Goal: Information Seeking & Learning: Find specific fact

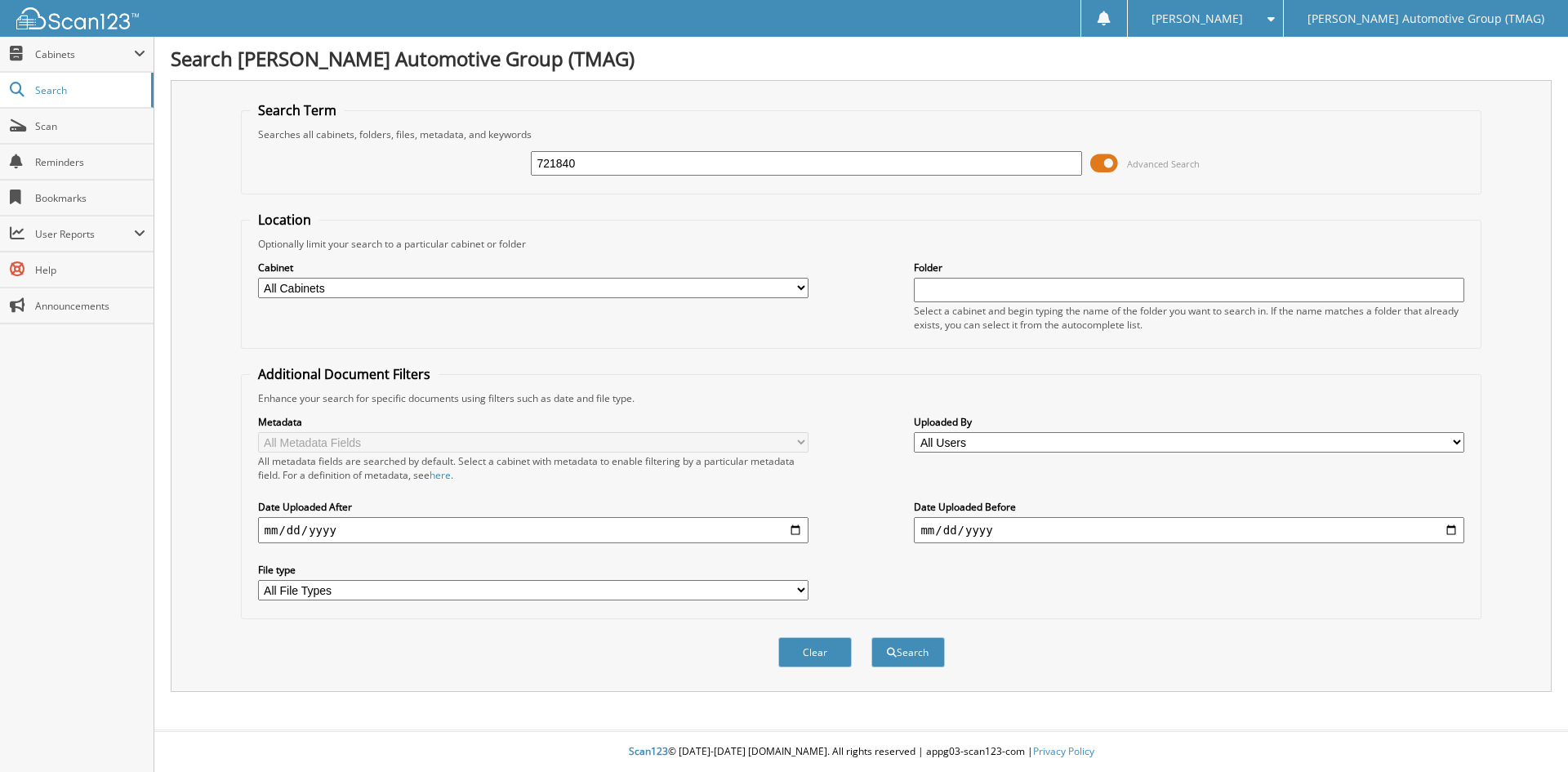
type input "721840"
click at [871, 637] on button "Search" at bounding box center [908, 652] width 73 height 30
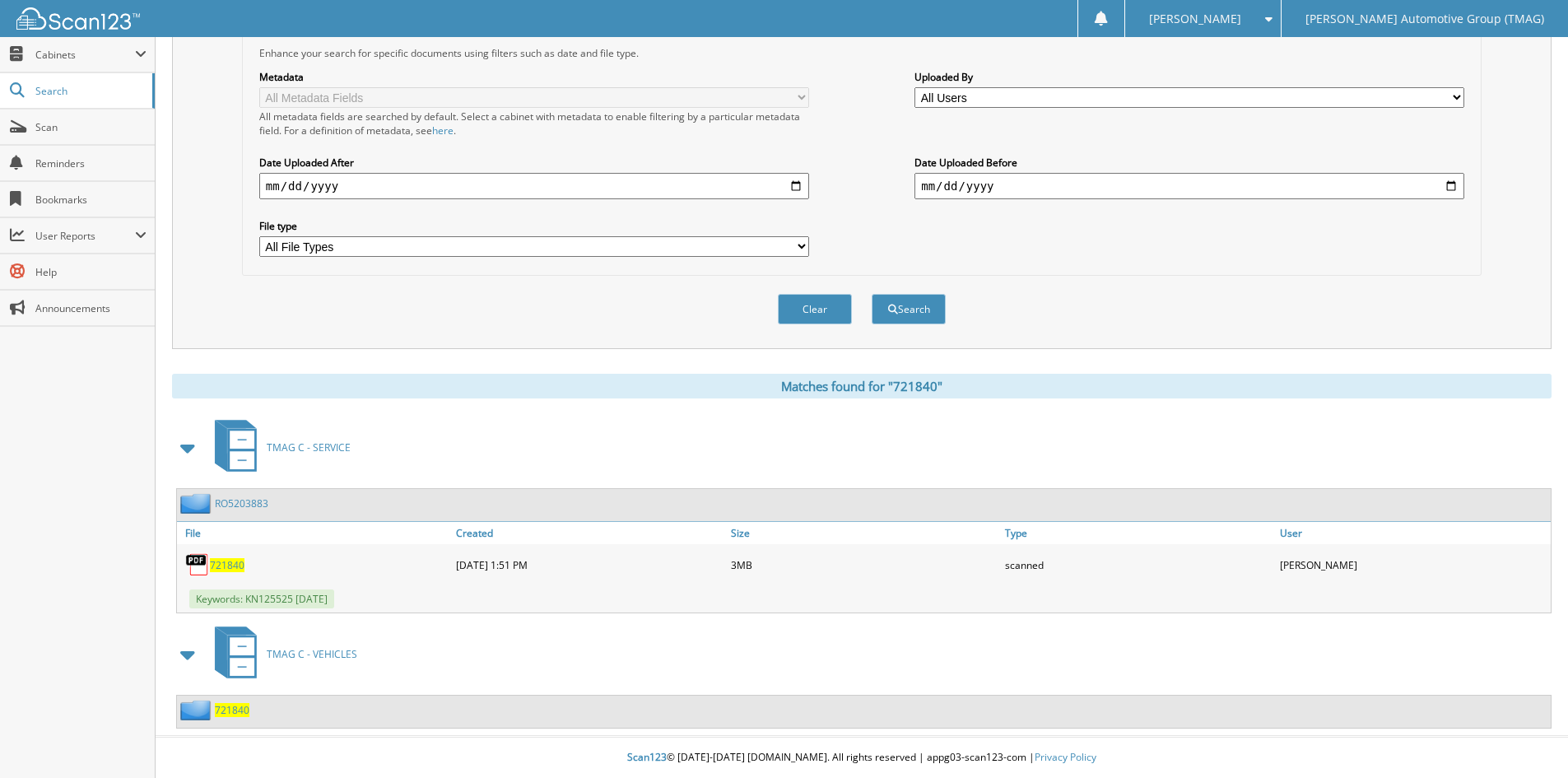
click at [237, 710] on span "721840" at bounding box center [231, 710] width 34 height 14
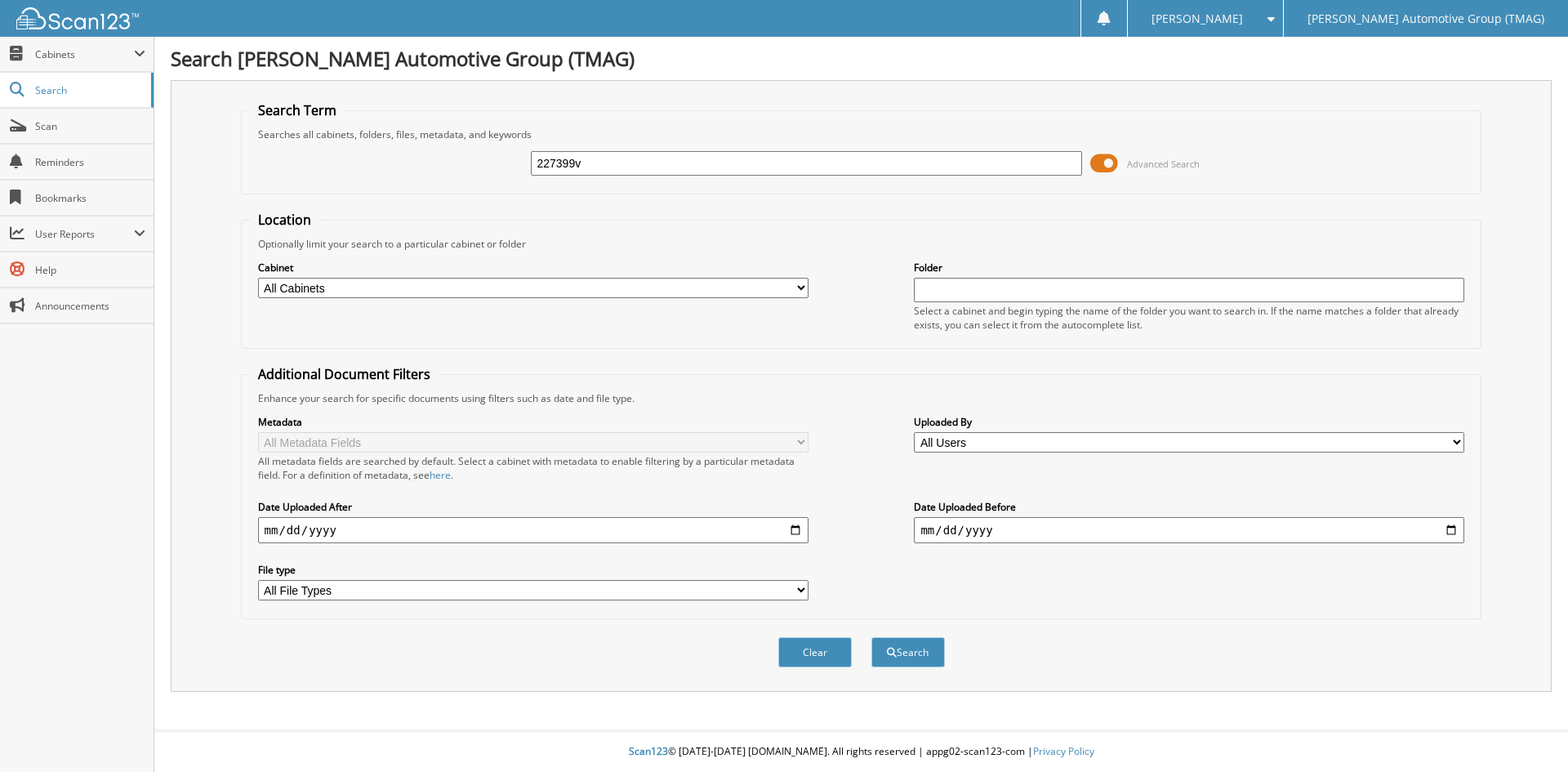
type input "227399v"
click at [871, 637] on button "Search" at bounding box center [908, 652] width 73 height 30
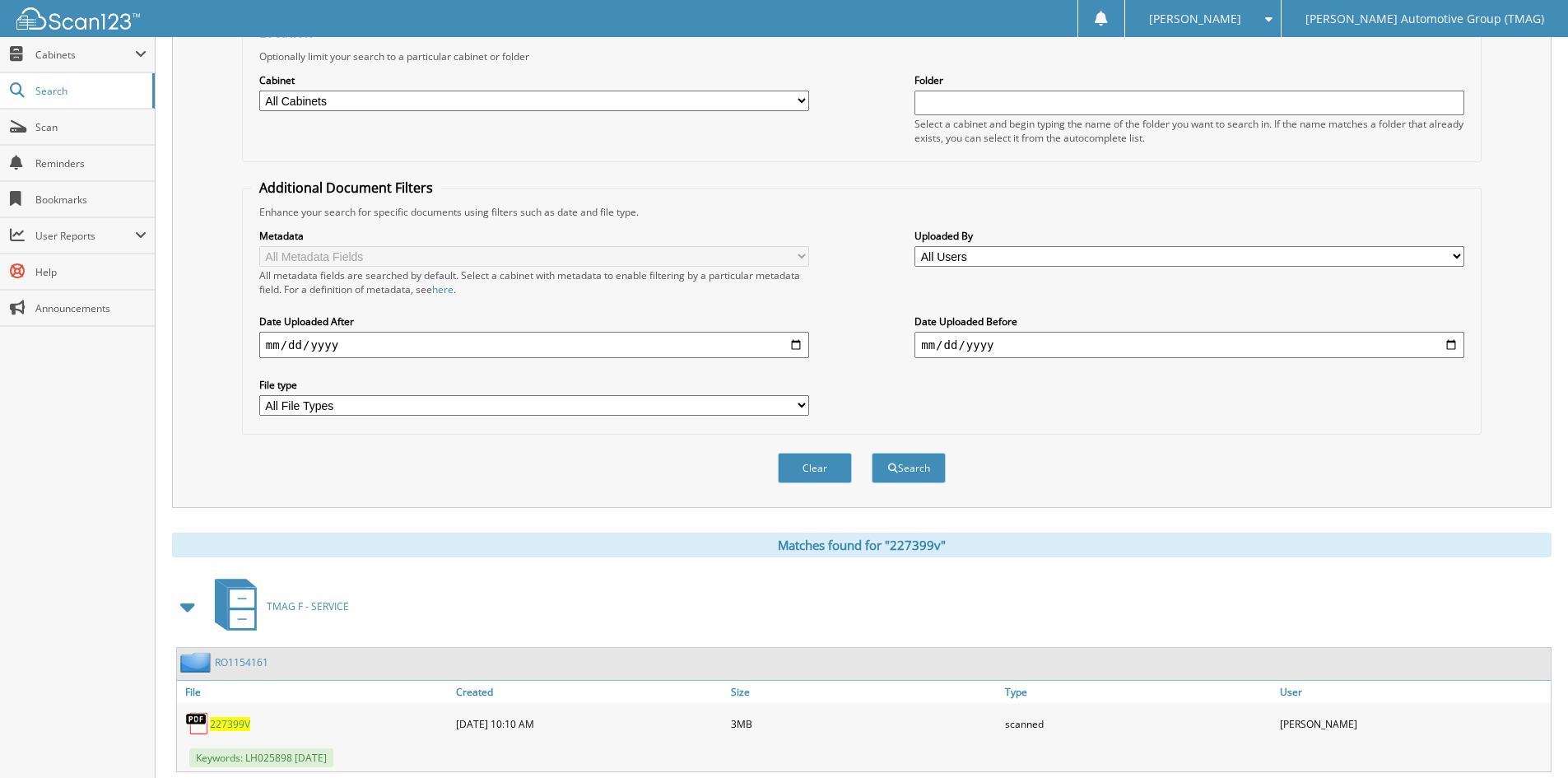
scroll to position [349, 0]
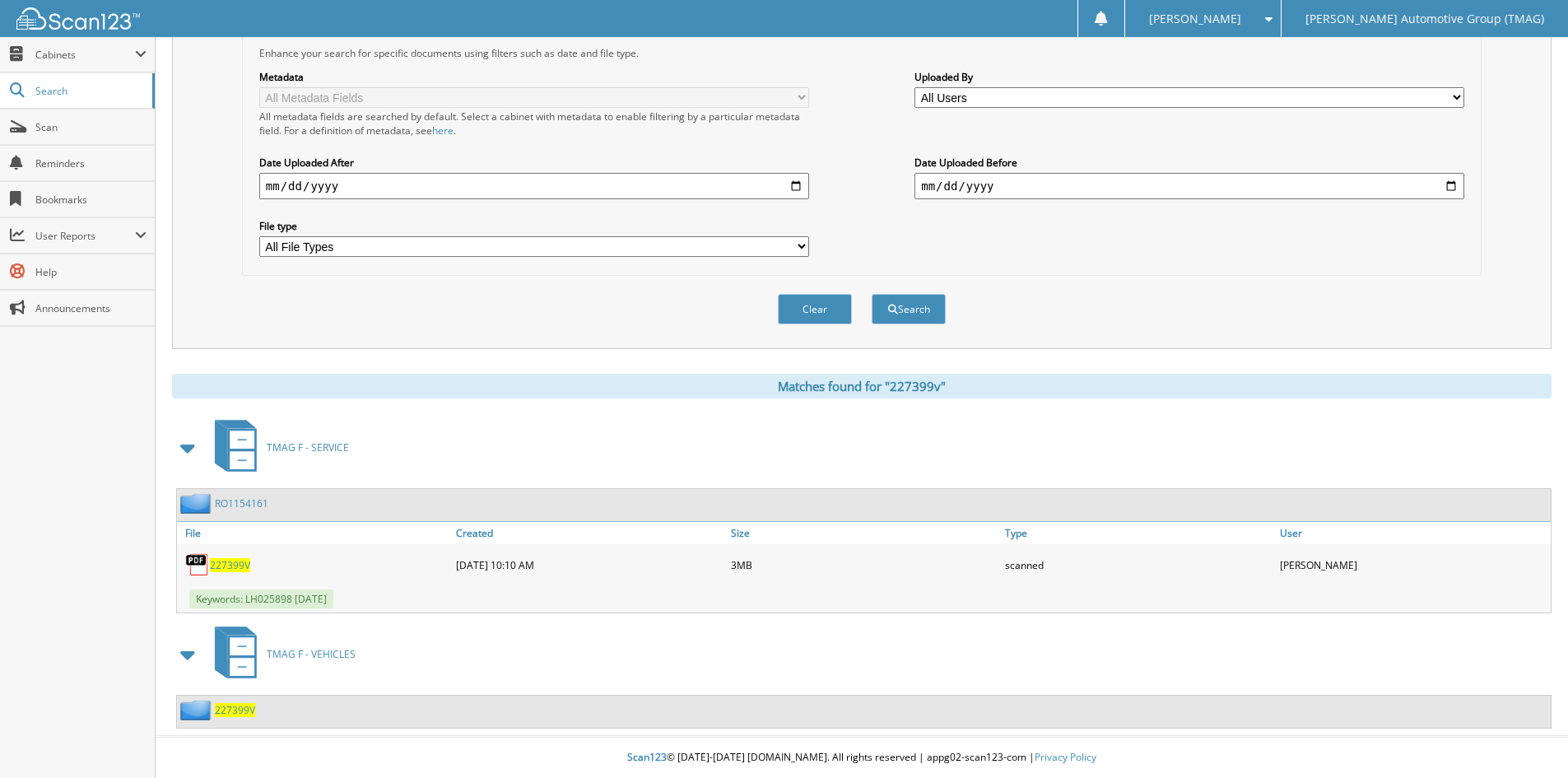
click at [236, 716] on span "227399V" at bounding box center [235, 710] width 40 height 14
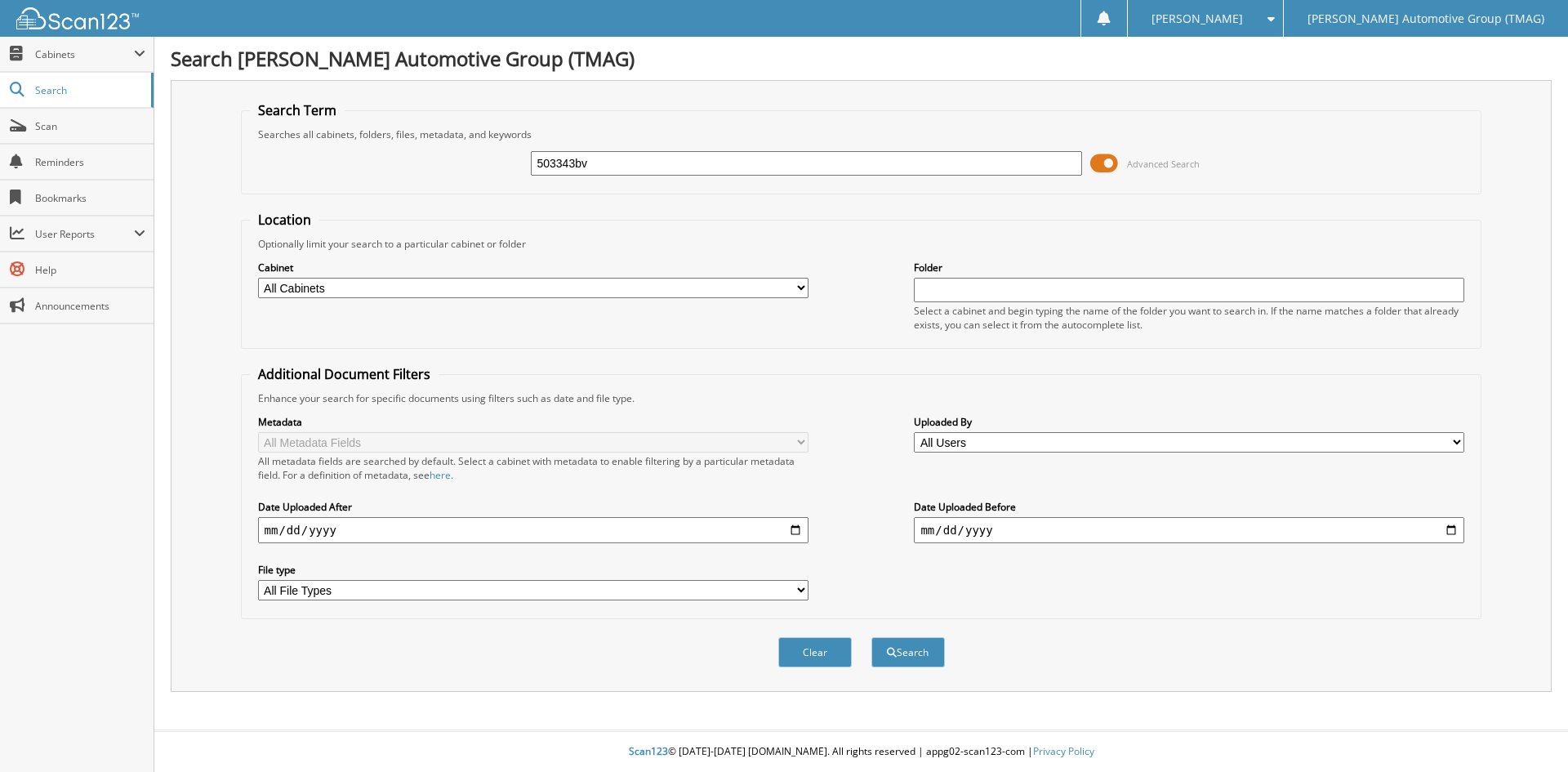
type input "503343bv"
click at [871, 637] on button "Search" at bounding box center [908, 652] width 73 height 30
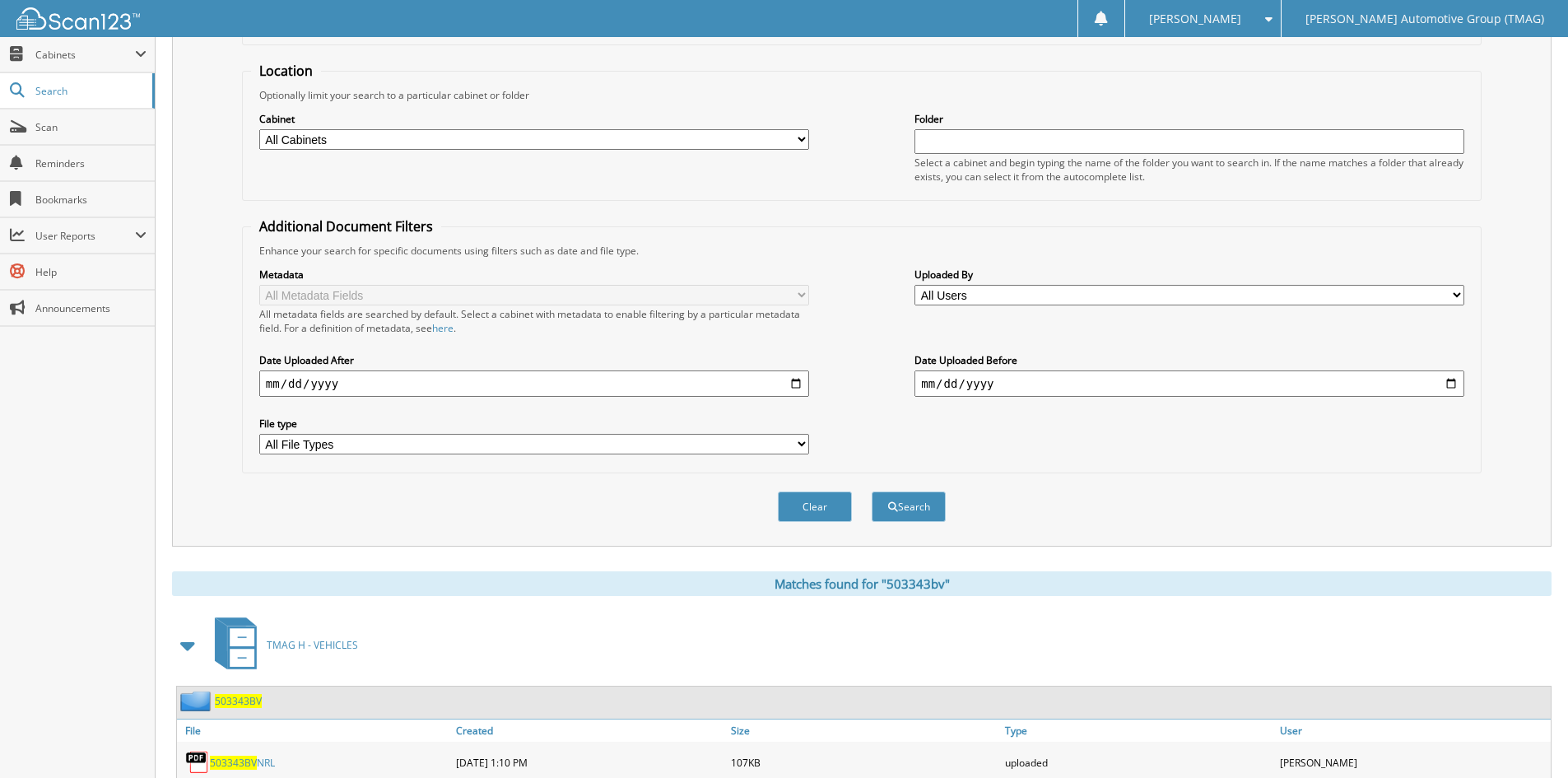
scroll to position [207, 0]
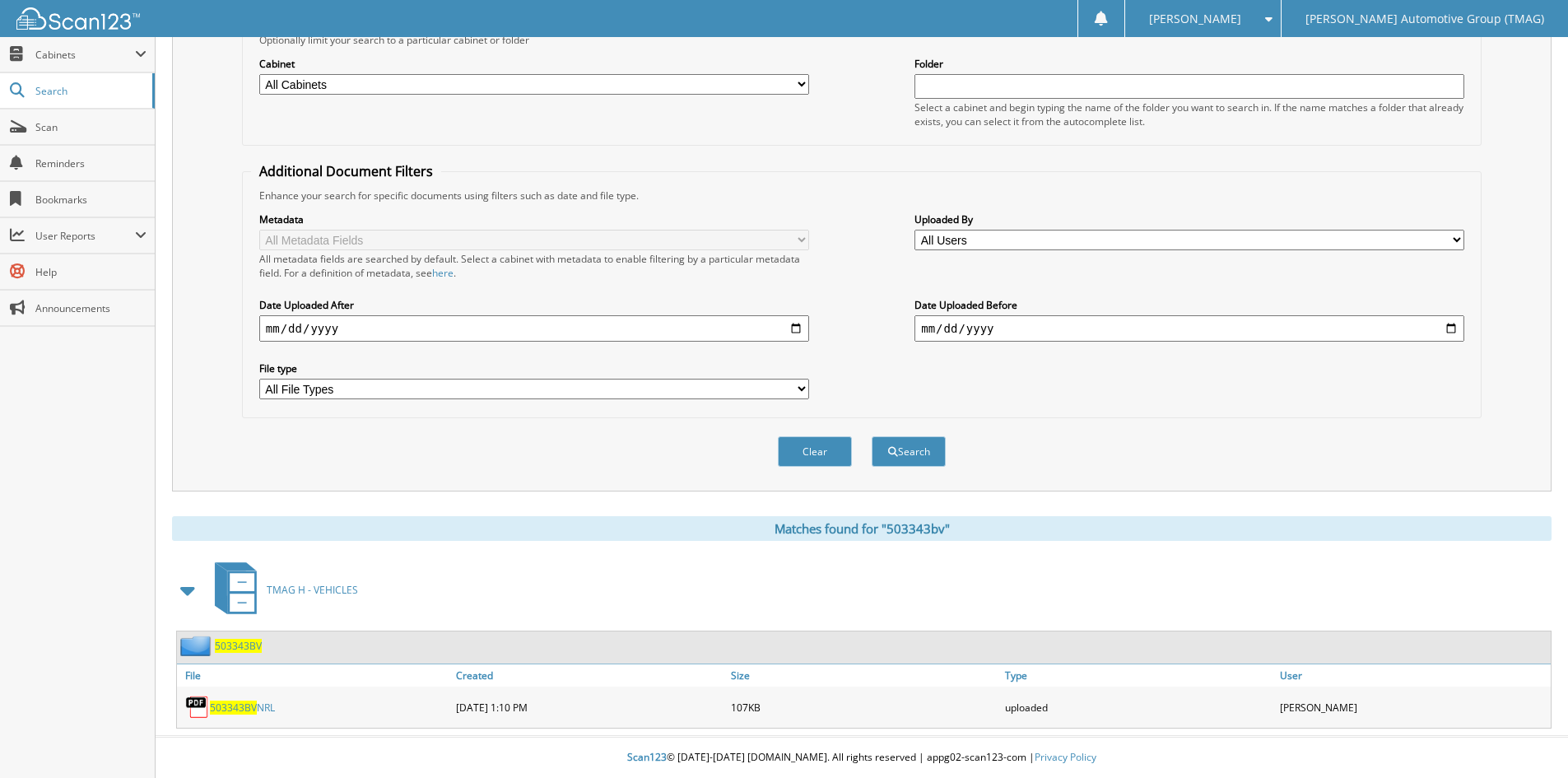
click at [241, 649] on span "503343BV" at bounding box center [238, 645] width 47 height 14
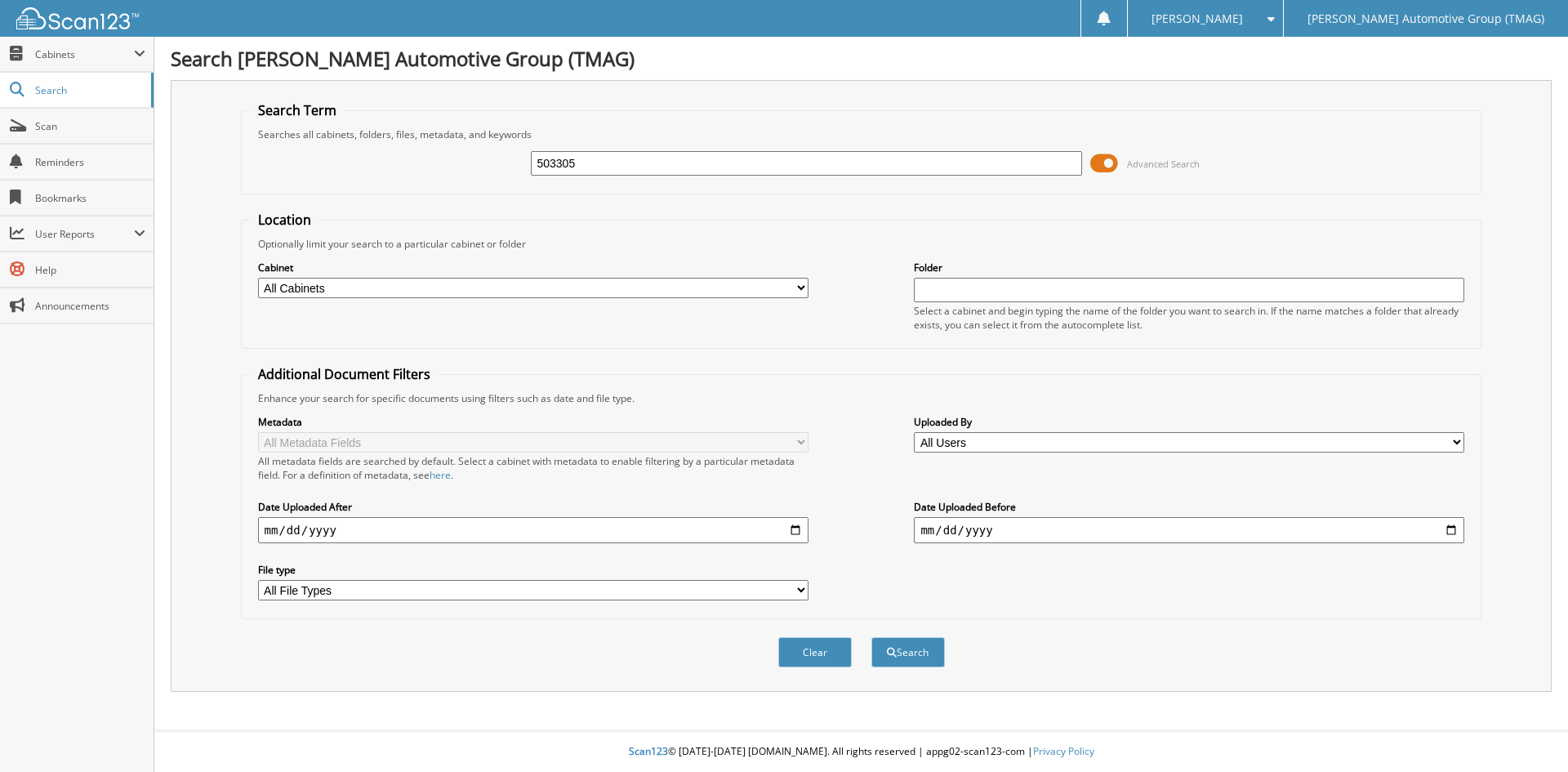
type input "503305"
click at [871, 637] on button "Search" at bounding box center [908, 652] width 73 height 30
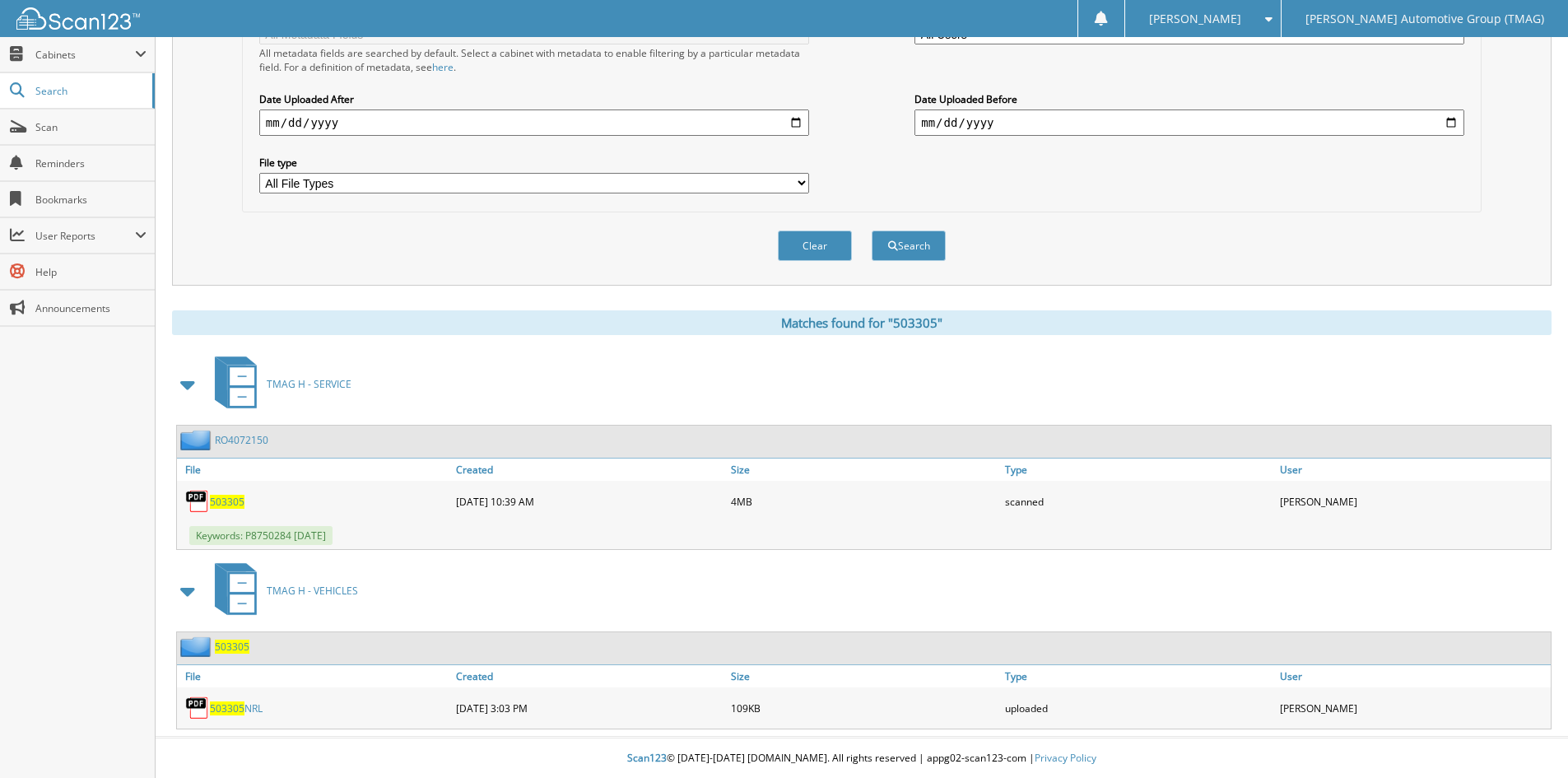
scroll to position [413, 0]
click at [229, 641] on span "503305" at bounding box center [231, 645] width 34 height 14
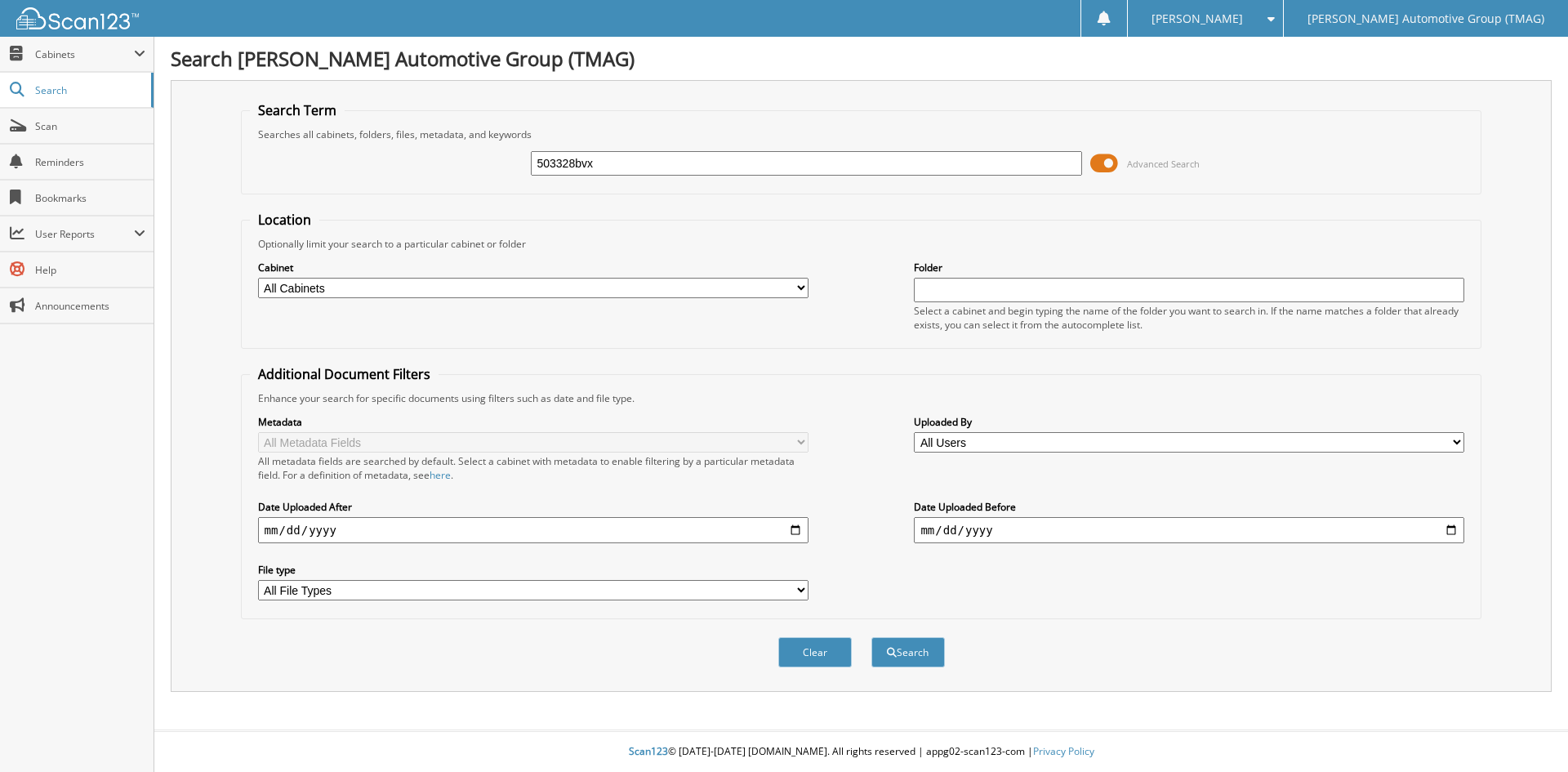
type input "503328bvx"
click at [871, 637] on button "Search" at bounding box center [908, 652] width 73 height 30
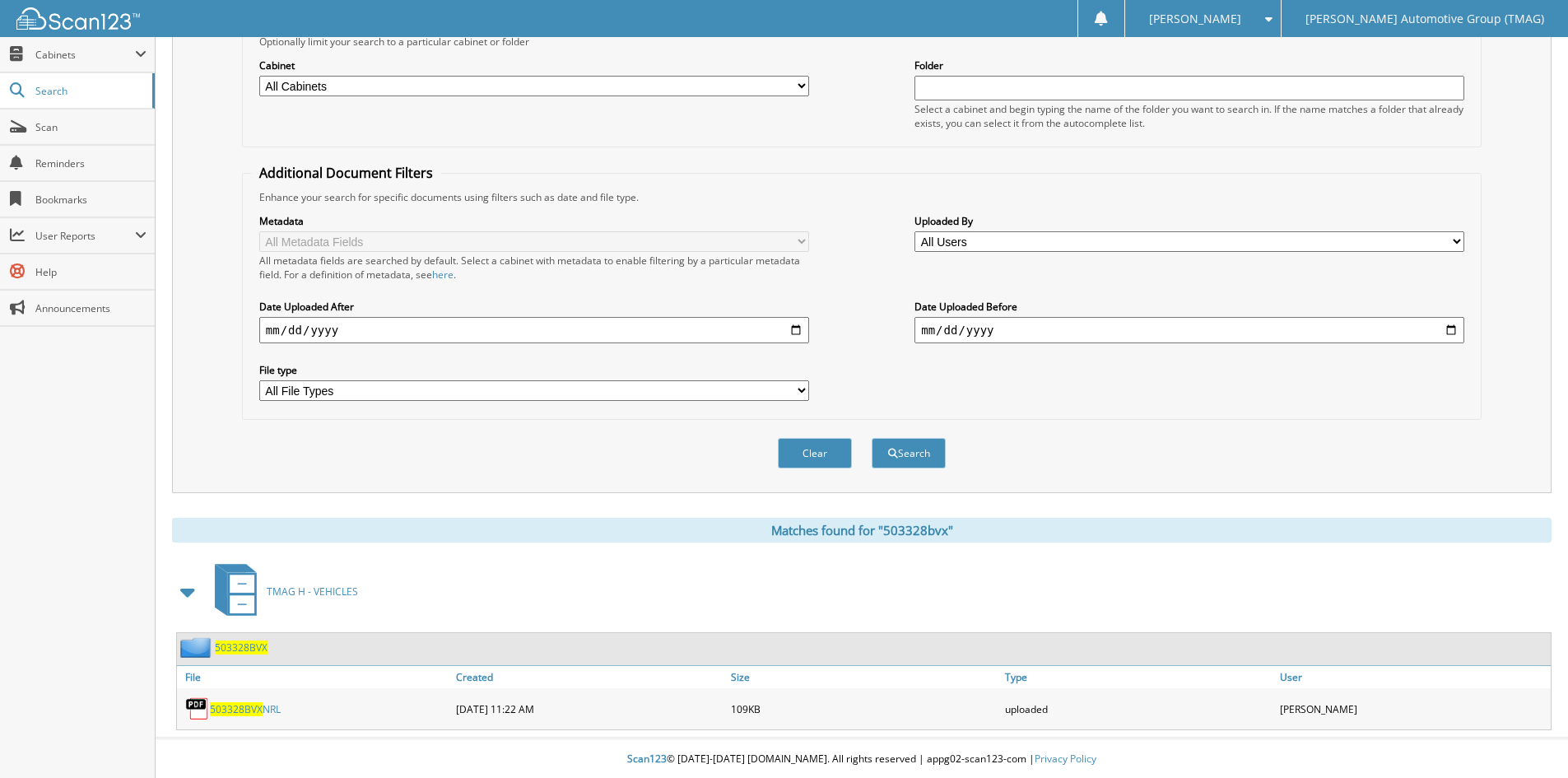
scroll to position [207, 0]
click at [220, 645] on span "503328BVX" at bounding box center [241, 645] width 53 height 14
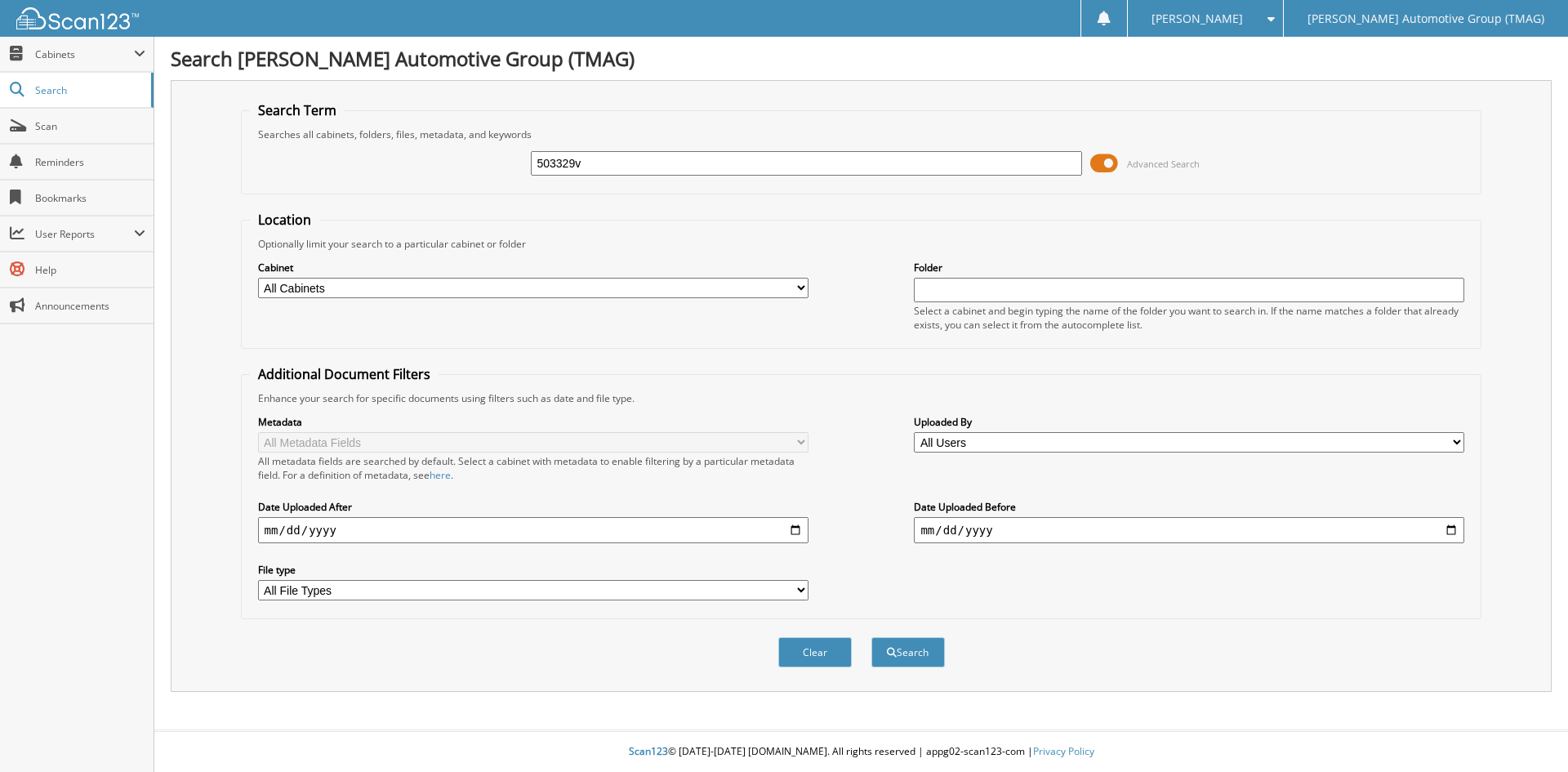
type input "503329v"
click at [871, 637] on button "Search" at bounding box center [908, 652] width 73 height 30
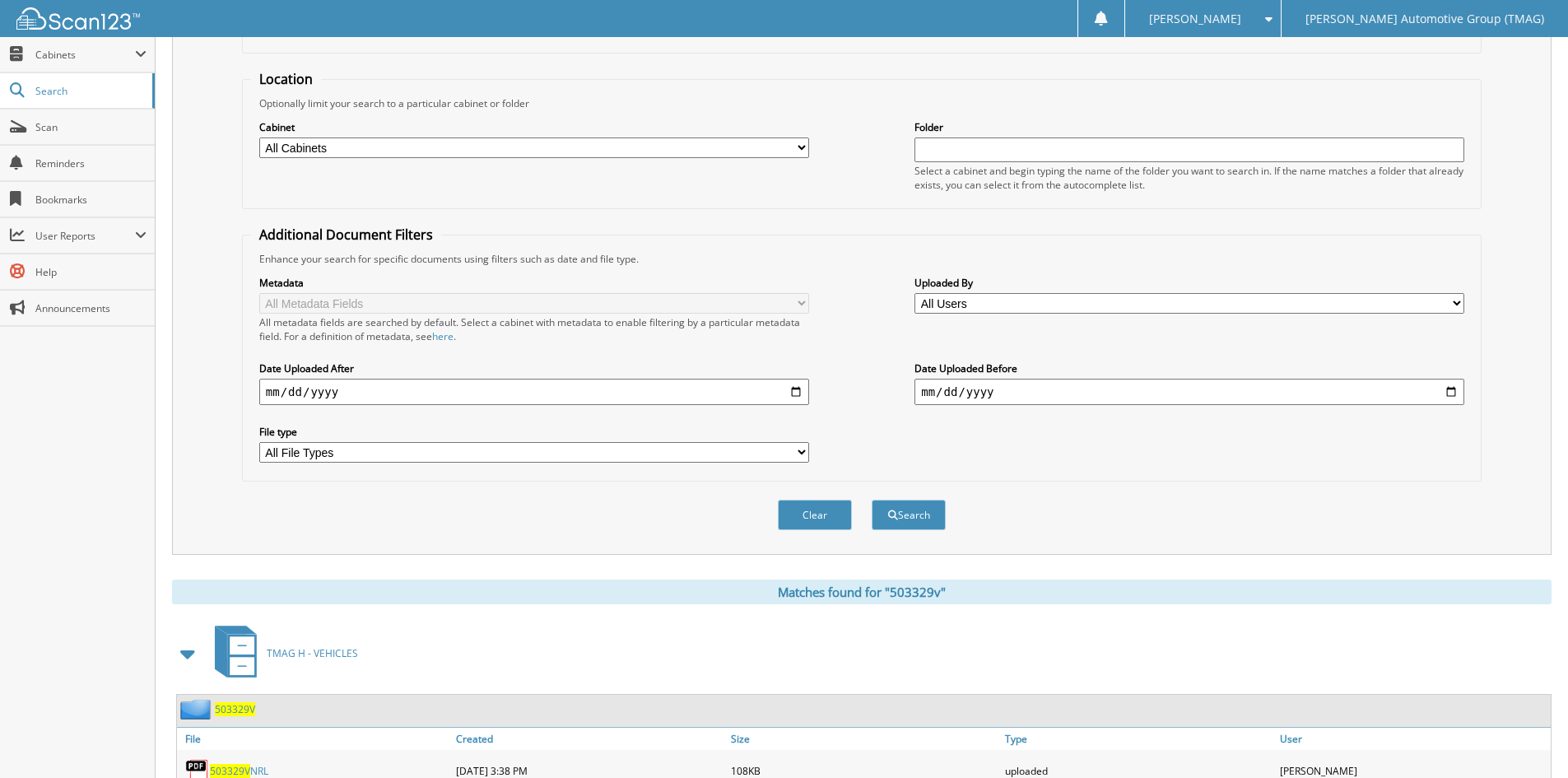
scroll to position [207, 0]
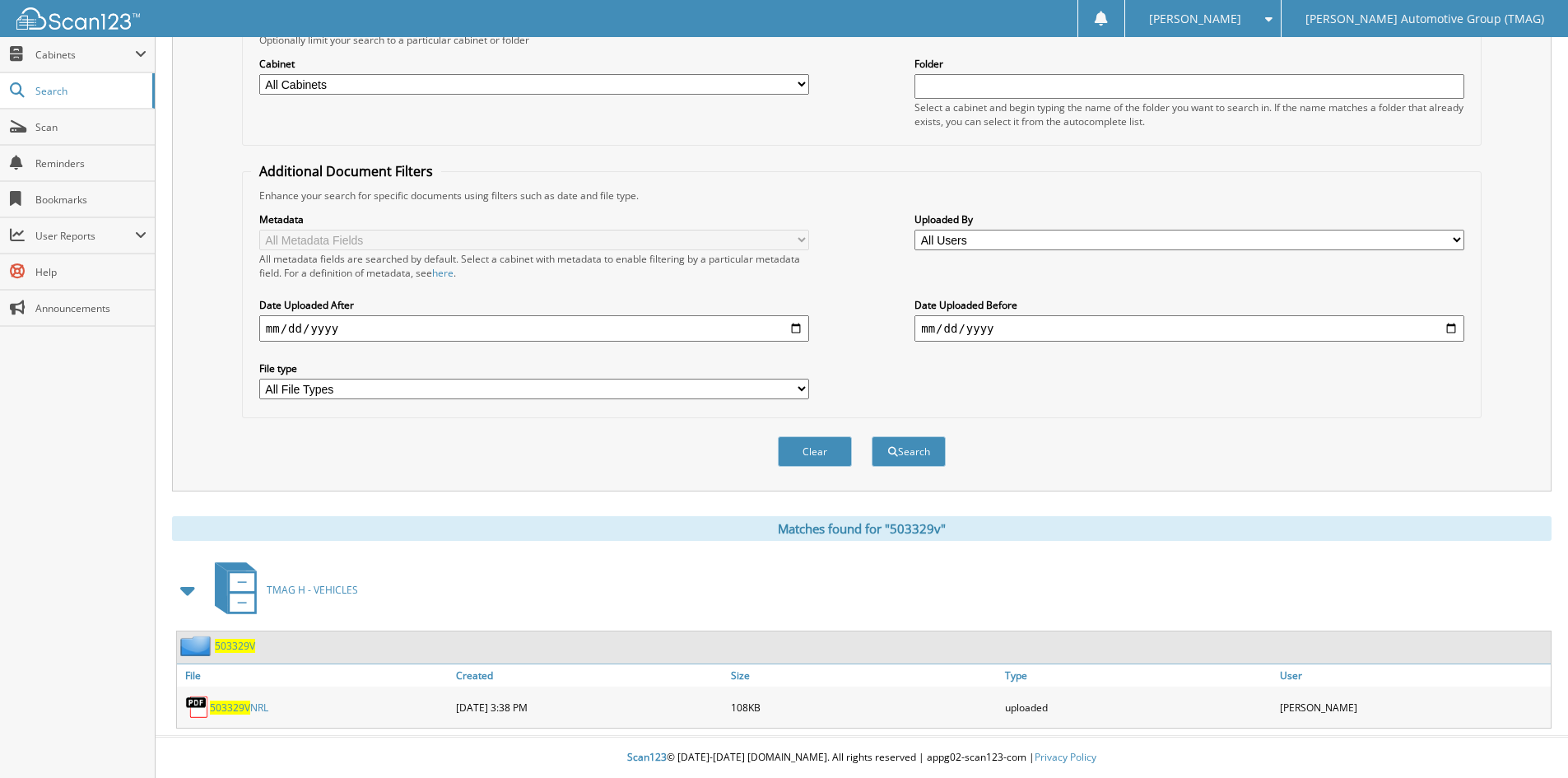
click at [239, 644] on span "503329V" at bounding box center [235, 645] width 40 height 14
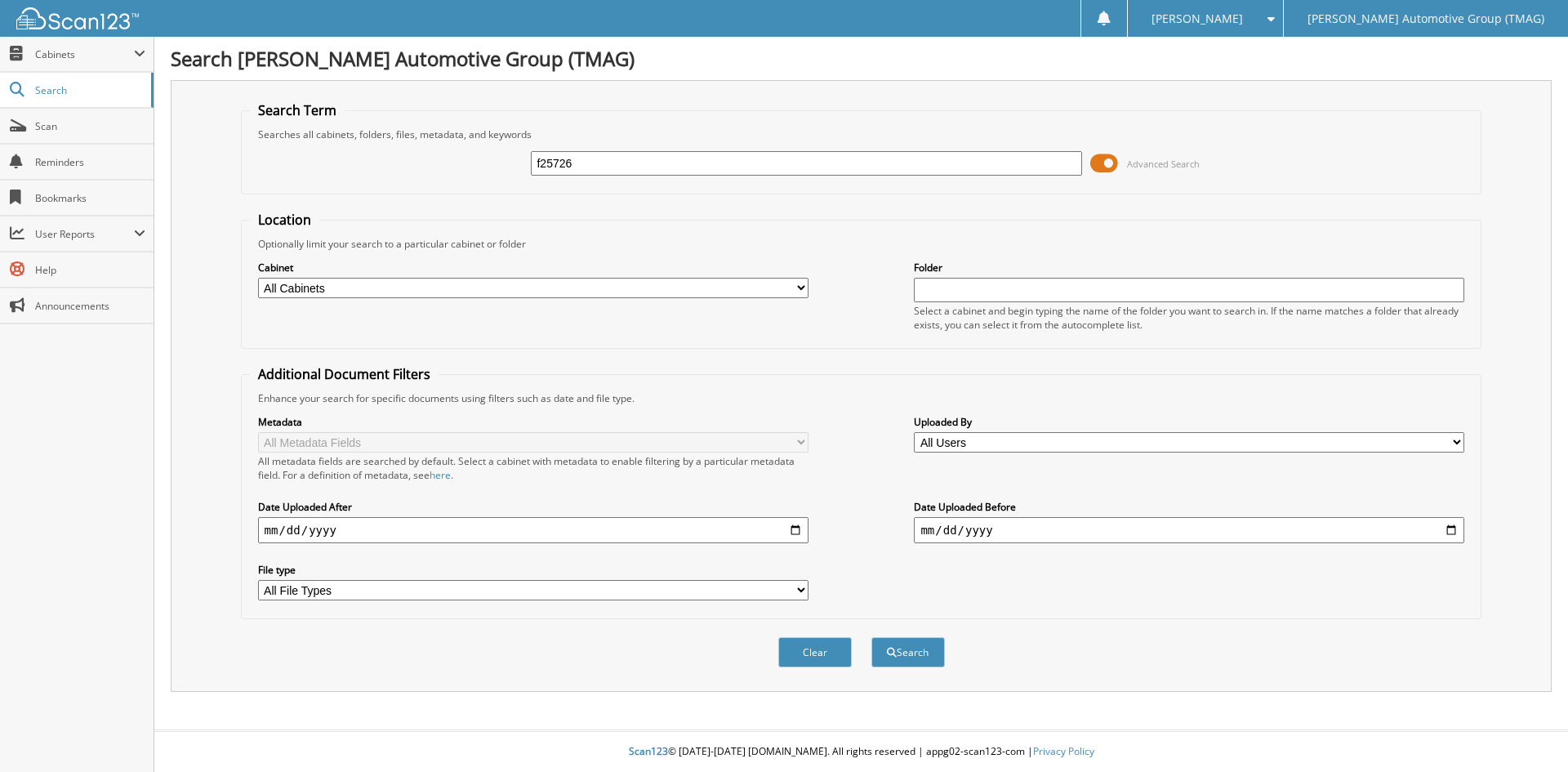
type input "f25726"
click at [871, 637] on button "Search" at bounding box center [908, 652] width 73 height 30
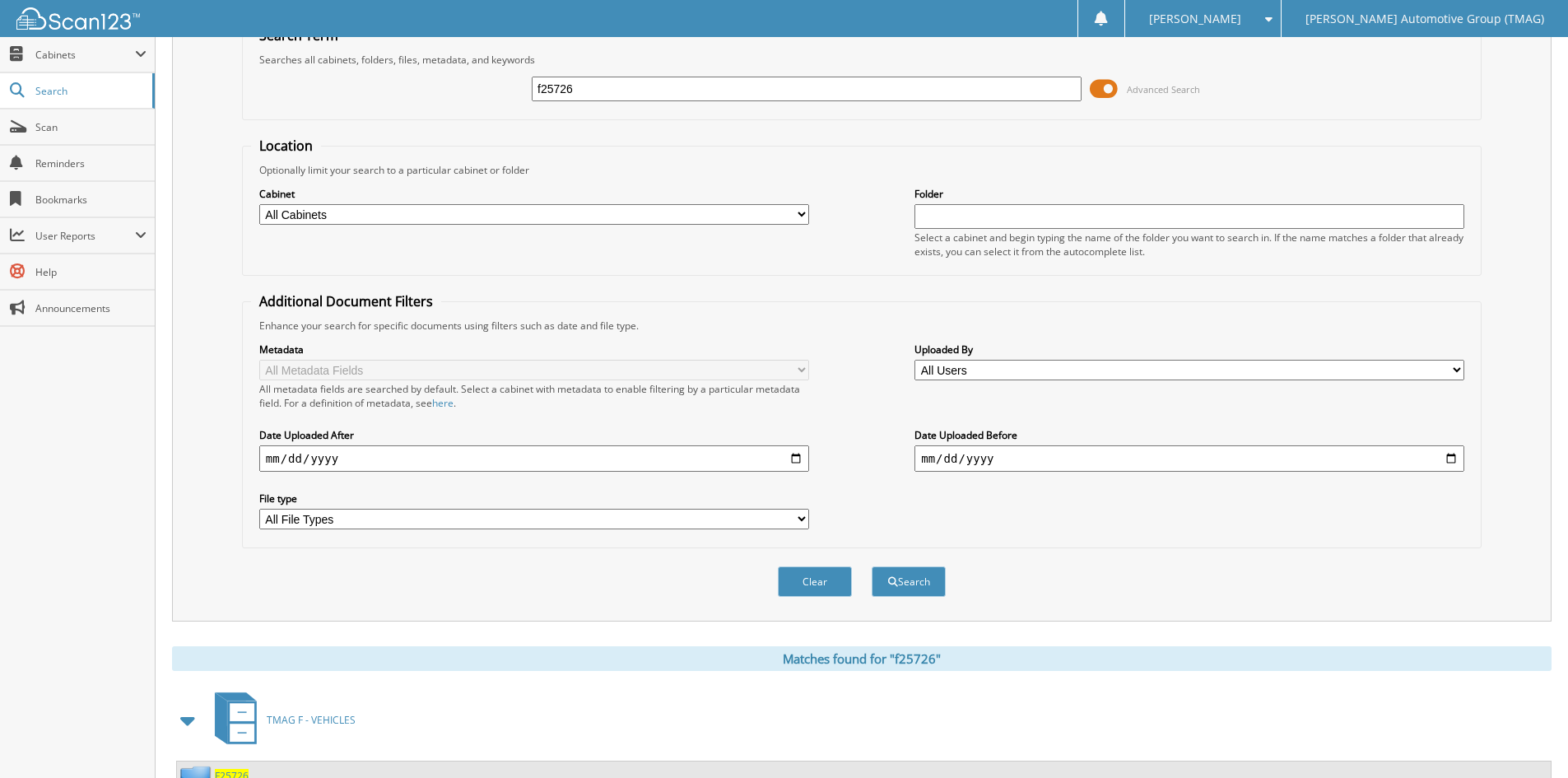
scroll to position [142, 0]
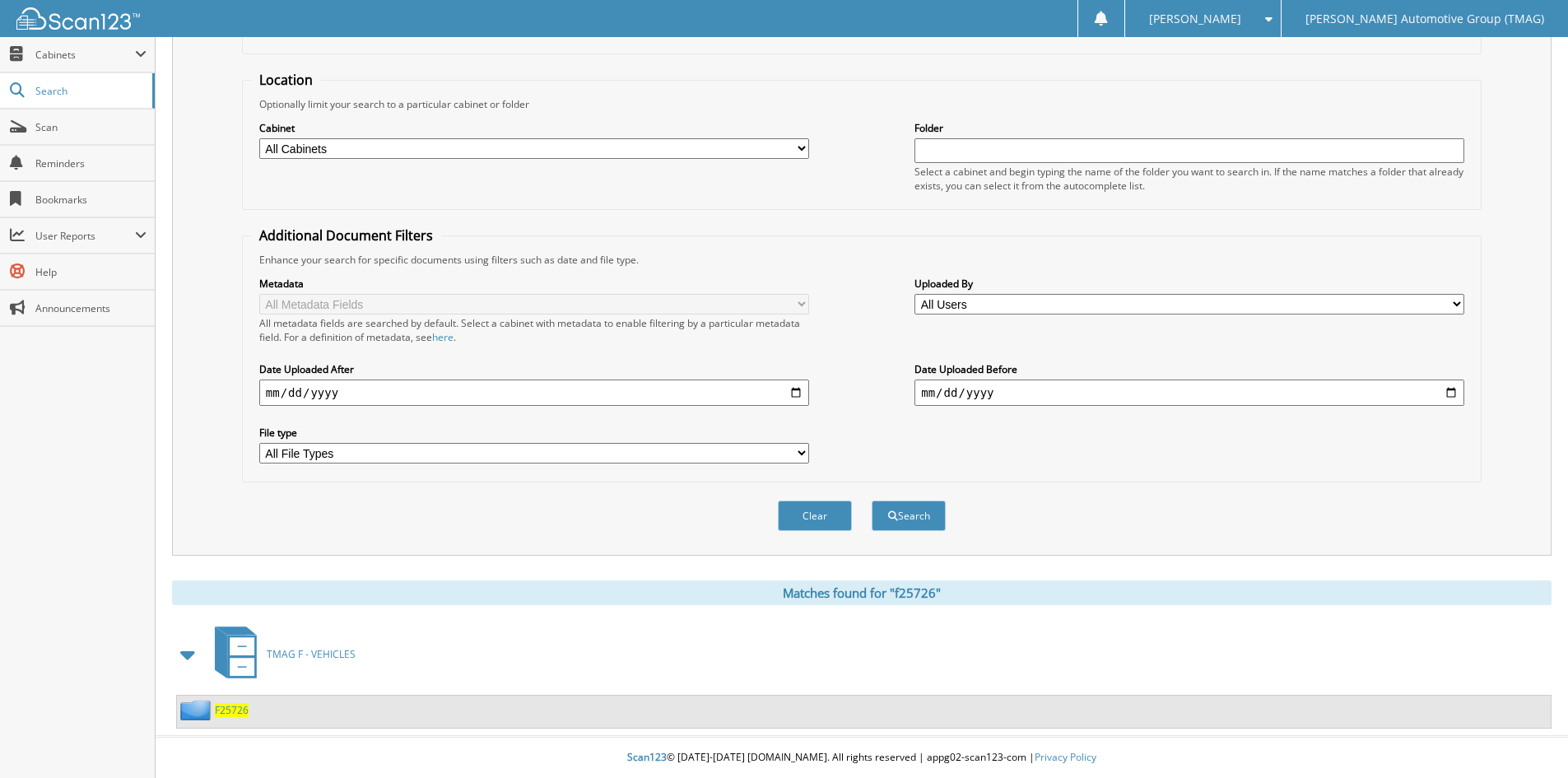
click at [230, 712] on span "F25726" at bounding box center [231, 710] width 34 height 14
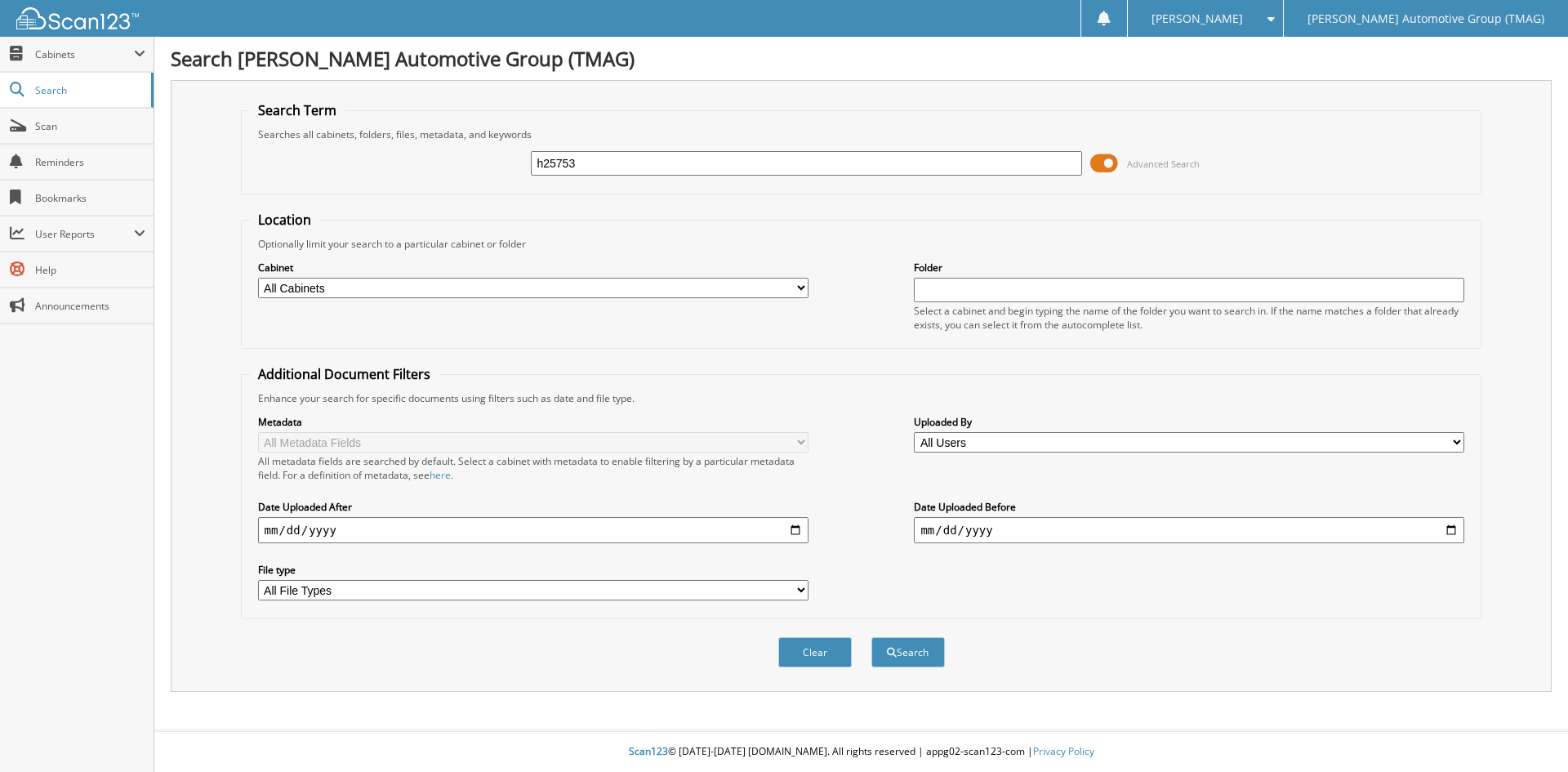
type input "h25753"
click at [871, 637] on button "Search" at bounding box center [908, 652] width 73 height 30
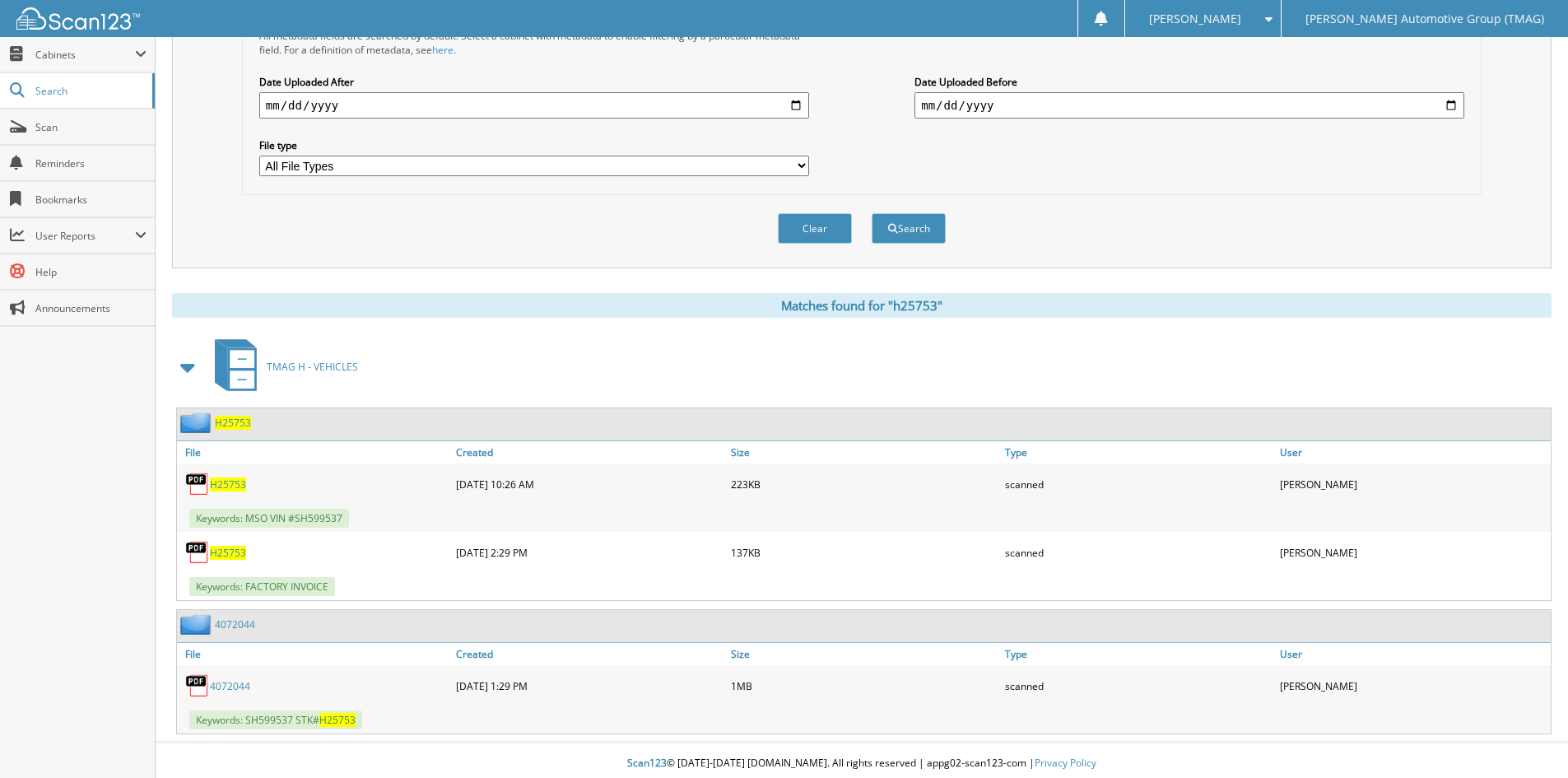
scroll to position [436, 0]
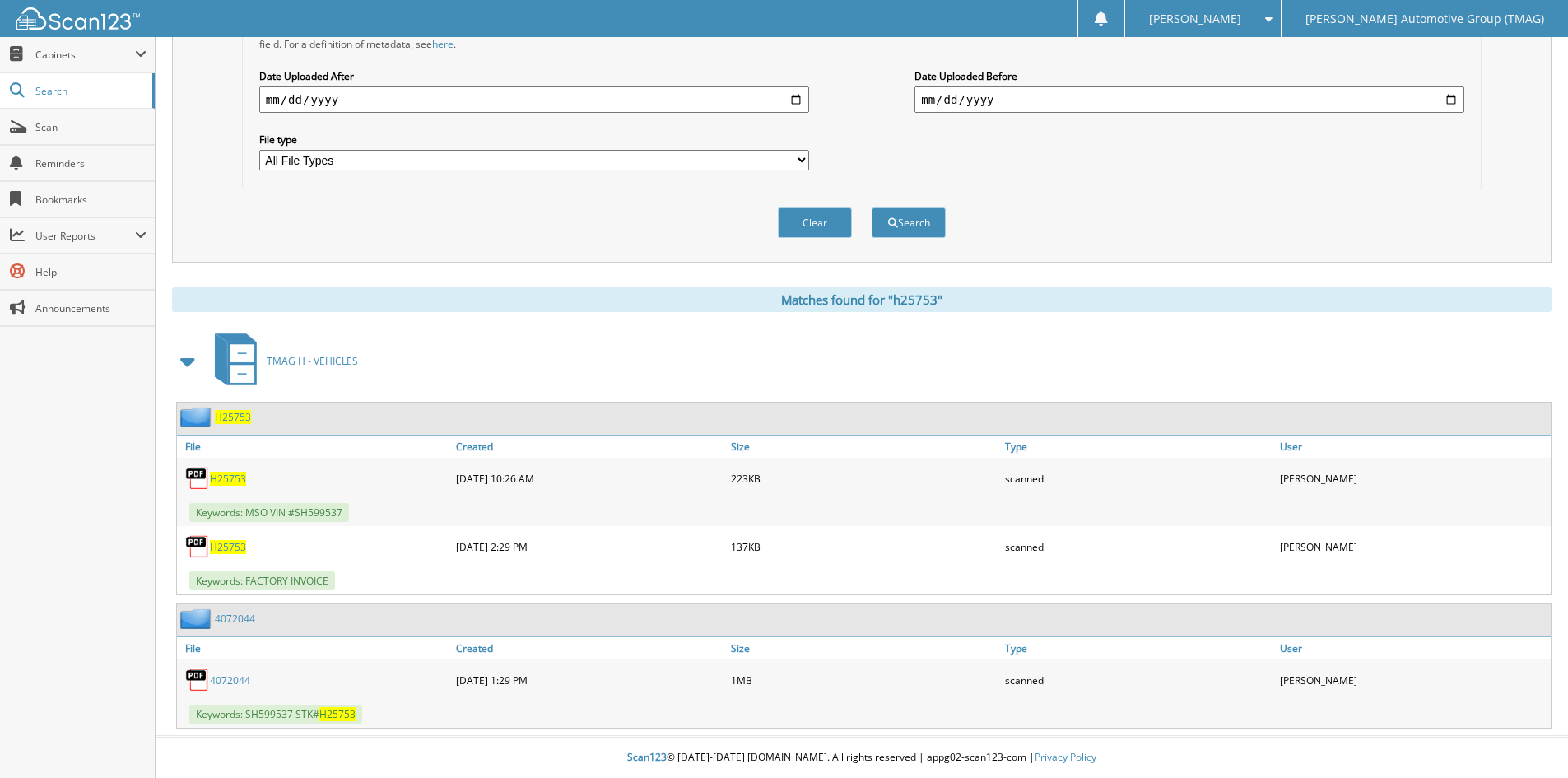
click at [231, 414] on span "H25753" at bounding box center [232, 416] width 36 height 14
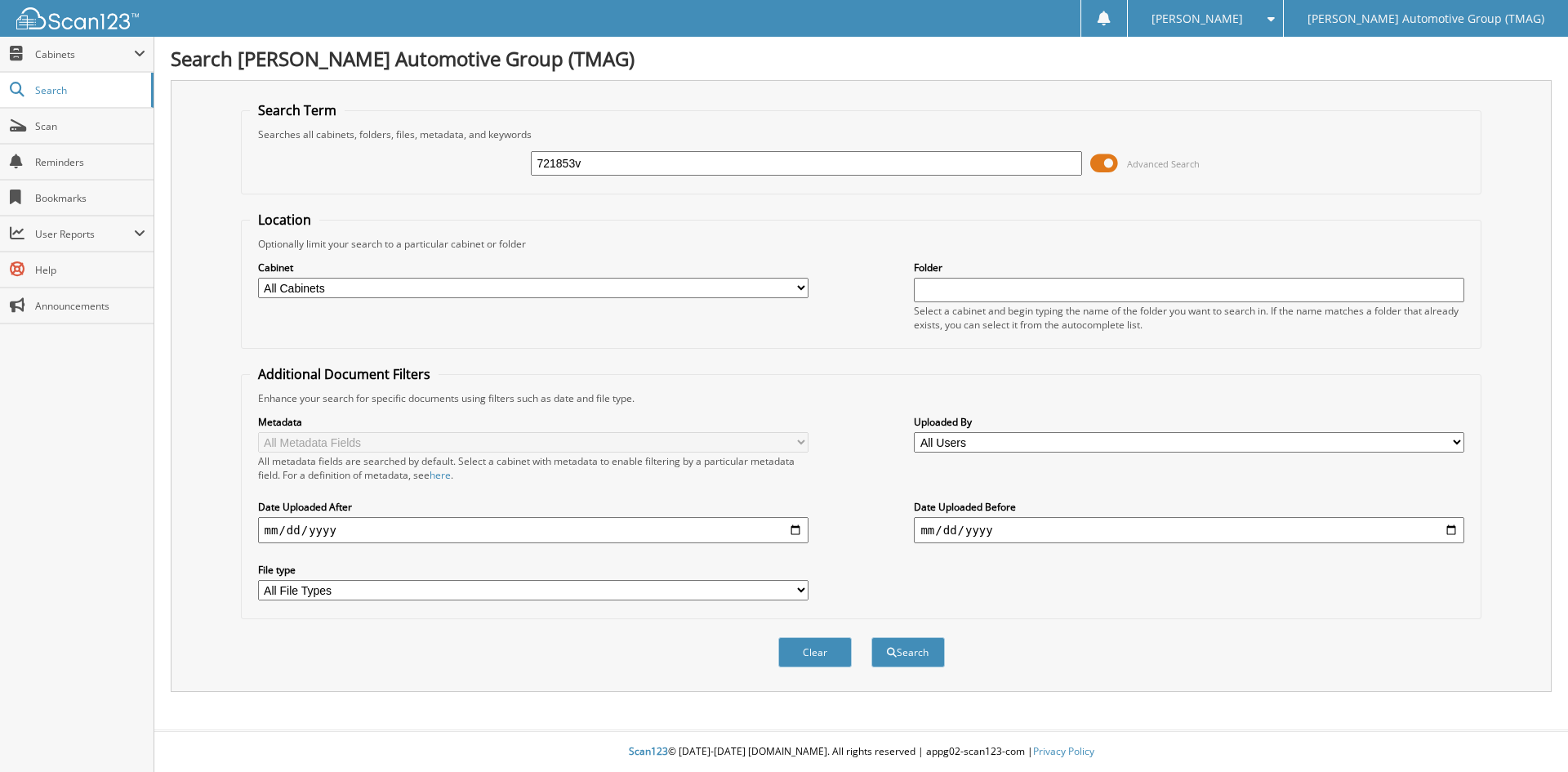
type input "721853v"
click at [871, 637] on button "Search" at bounding box center [908, 652] width 73 height 30
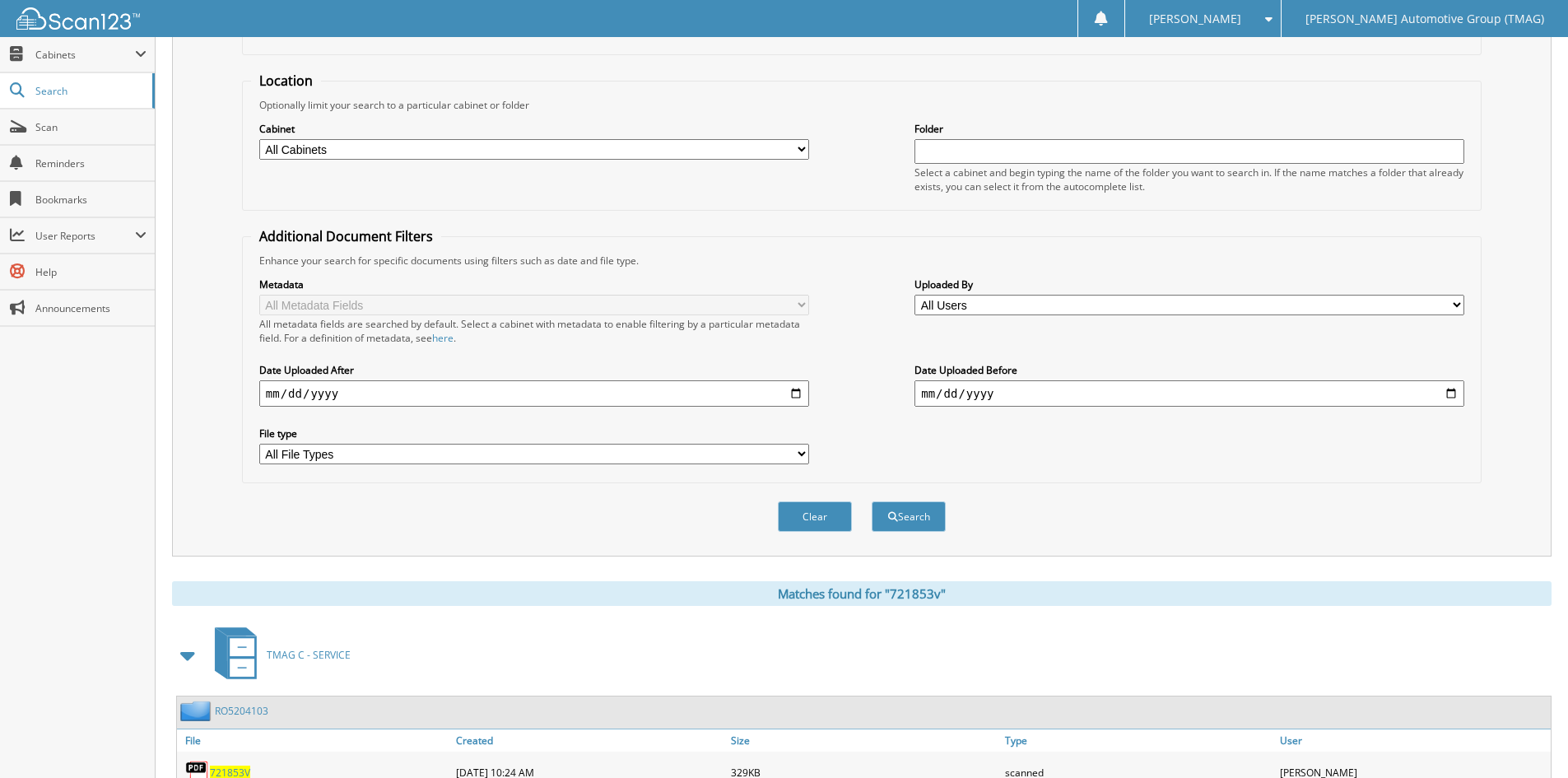
scroll to position [368, 0]
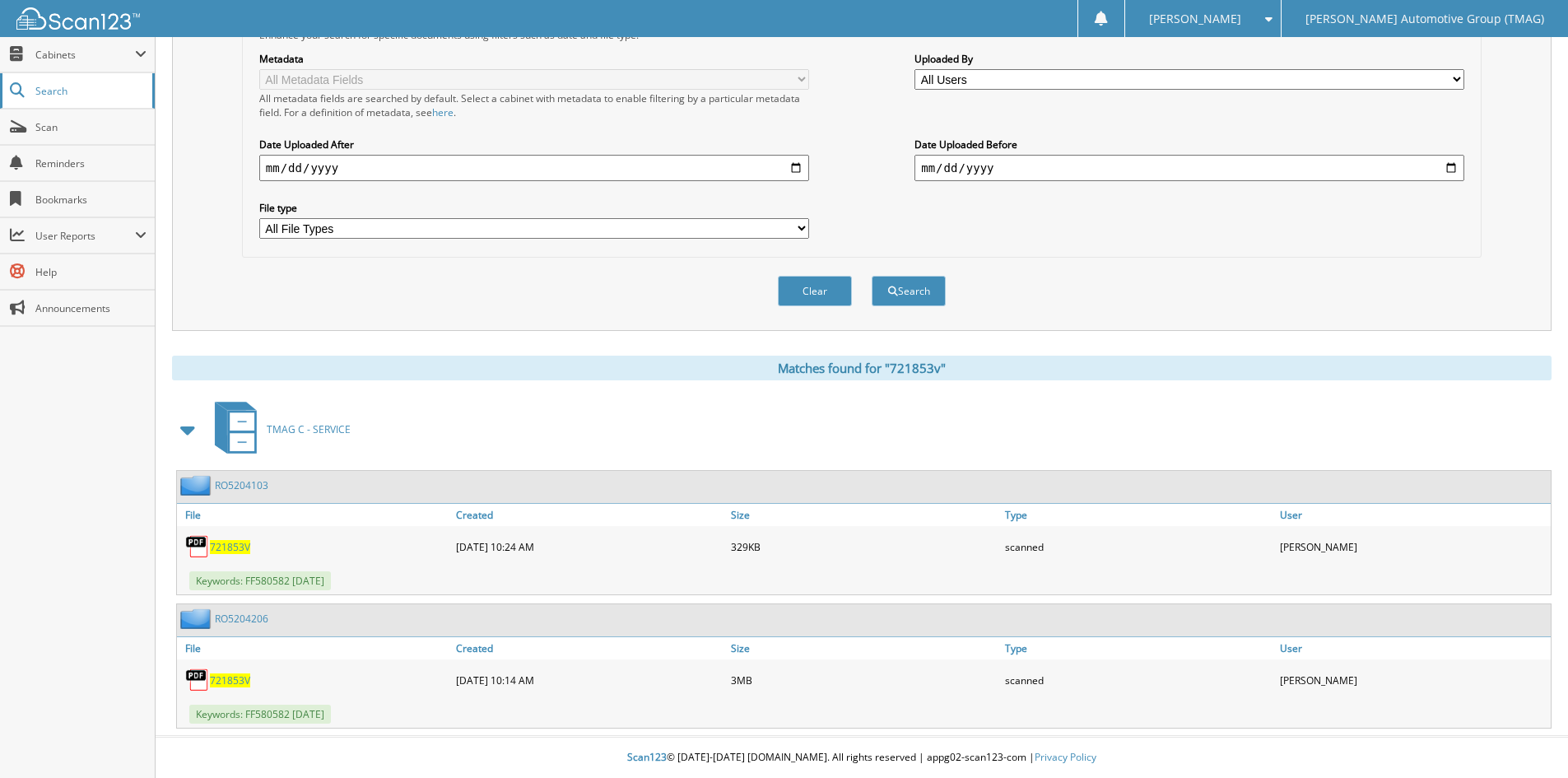
click at [103, 94] on span "Search" at bounding box center [89, 91] width 109 height 14
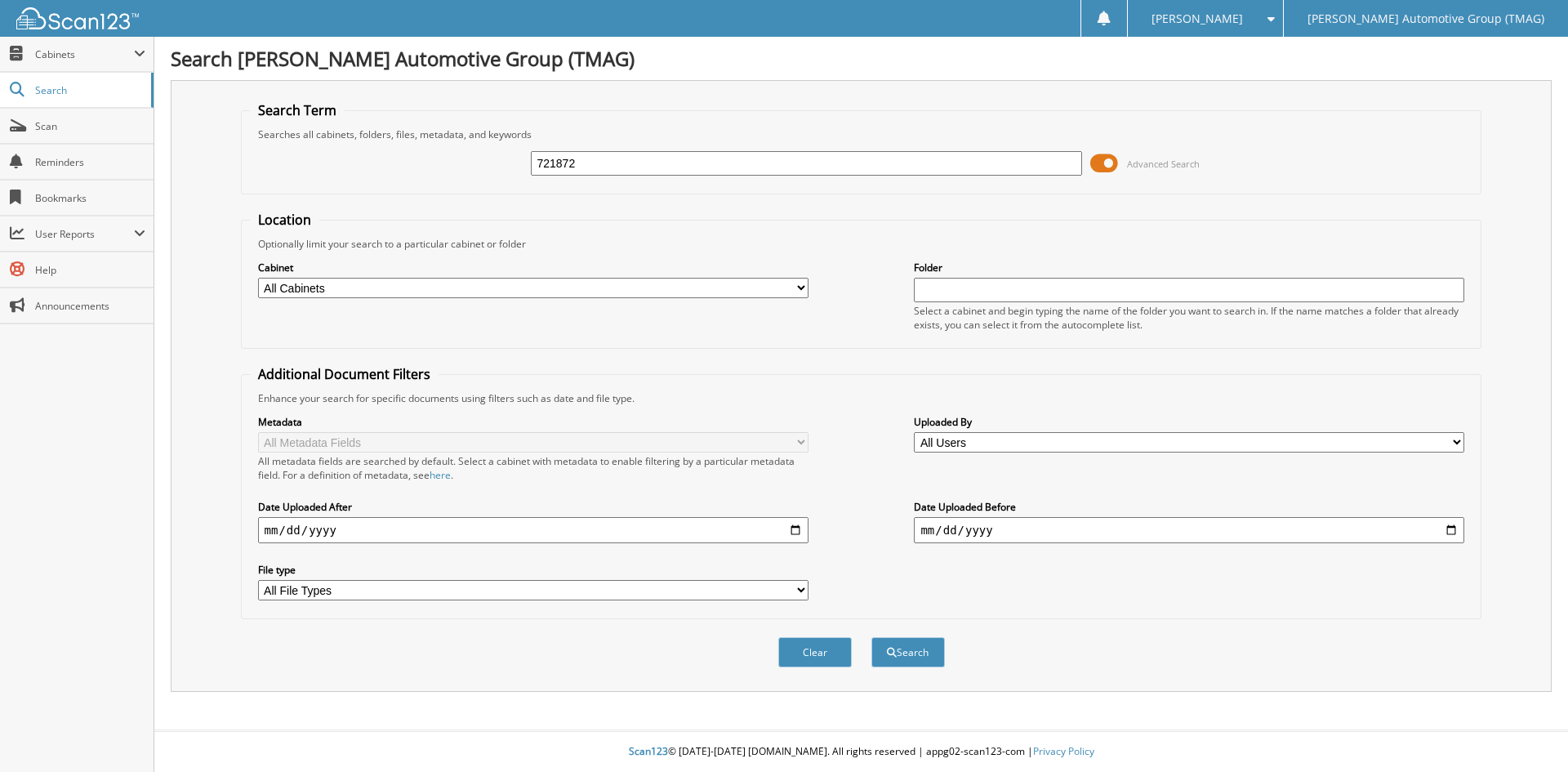
type input "721872"
click at [871, 637] on button "Search" at bounding box center [908, 652] width 73 height 30
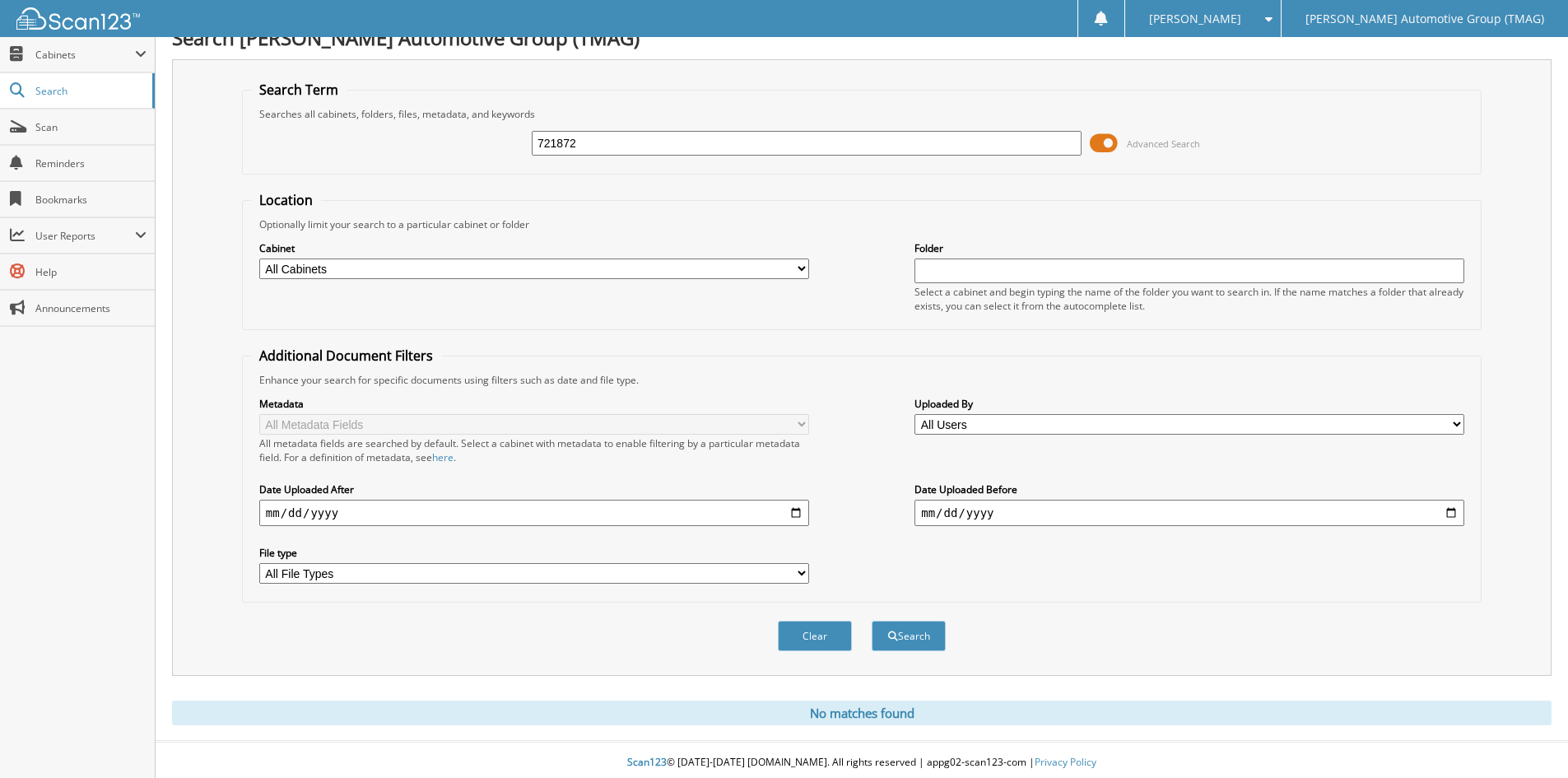
scroll to position [27, 0]
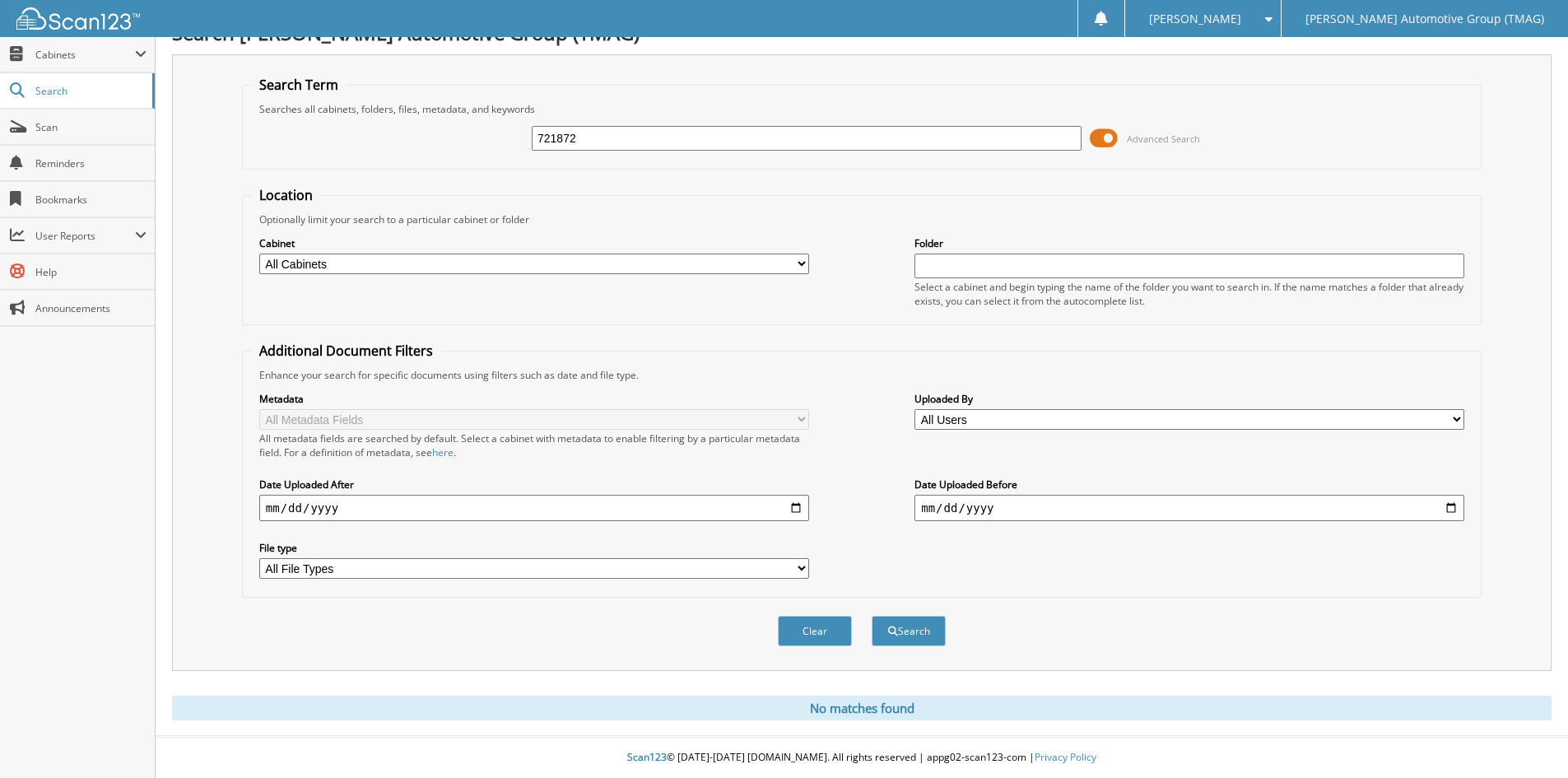
click at [609, 135] on input "721872" at bounding box center [807, 138] width 550 height 24
